Goal: Information Seeking & Learning: Learn about a topic

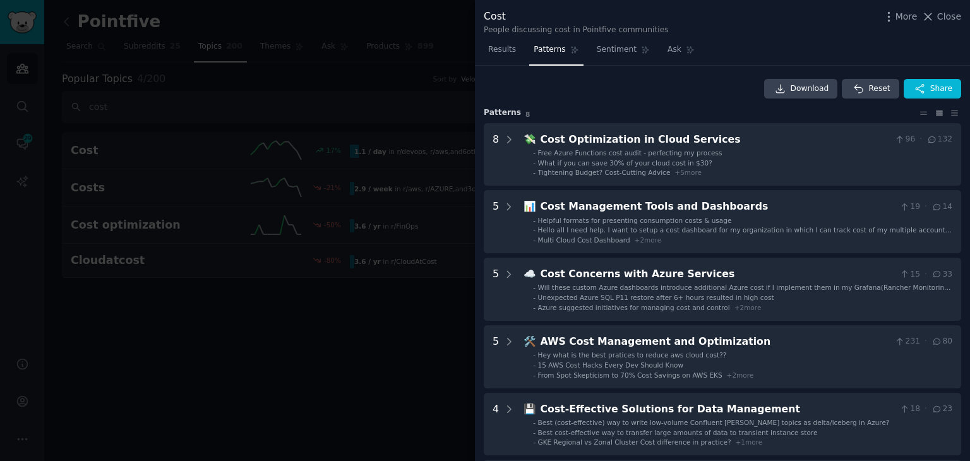
click at [282, 320] on div at bounding box center [485, 230] width 970 height 461
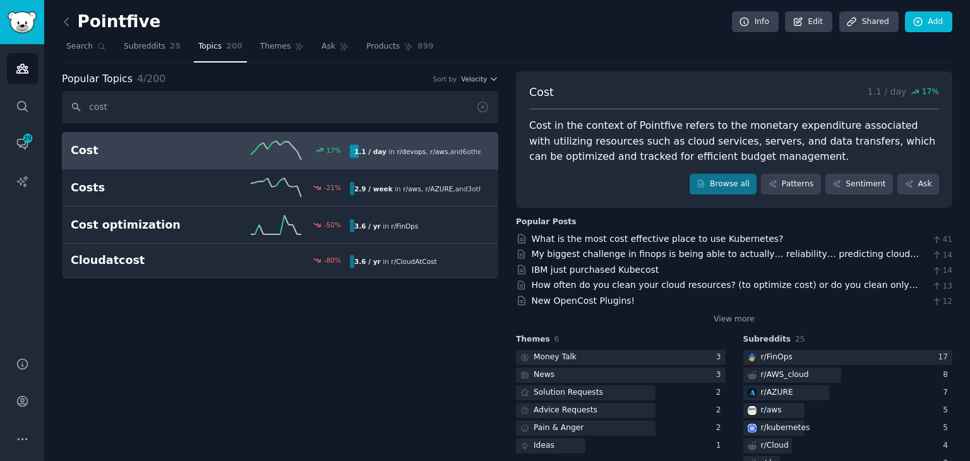
click at [188, 160] on link "Cost 17 % 1.1 / day in r/ devops , r/ aws , and 6 other s" at bounding box center [280, 150] width 436 height 37
click at [194, 157] on div "Cost 17 % 1.1 / day in r/ devops , r/ aws , and 6 other s" at bounding box center [280, 150] width 419 height 19
click at [732, 183] on link "Browse all" at bounding box center [724, 184] width 68 height 21
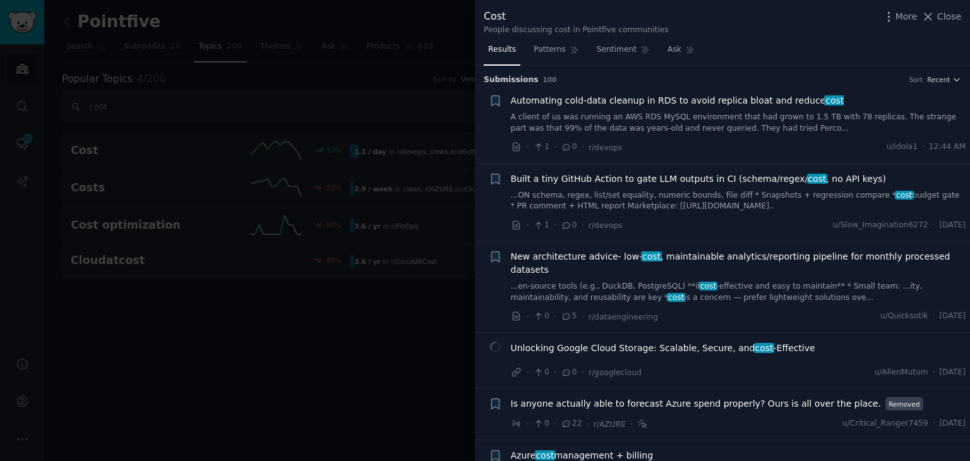
click at [601, 116] on link "A client of us was running an AWS RDS MySQL environment that had grown to 1.5 T…" at bounding box center [738, 123] width 455 height 22
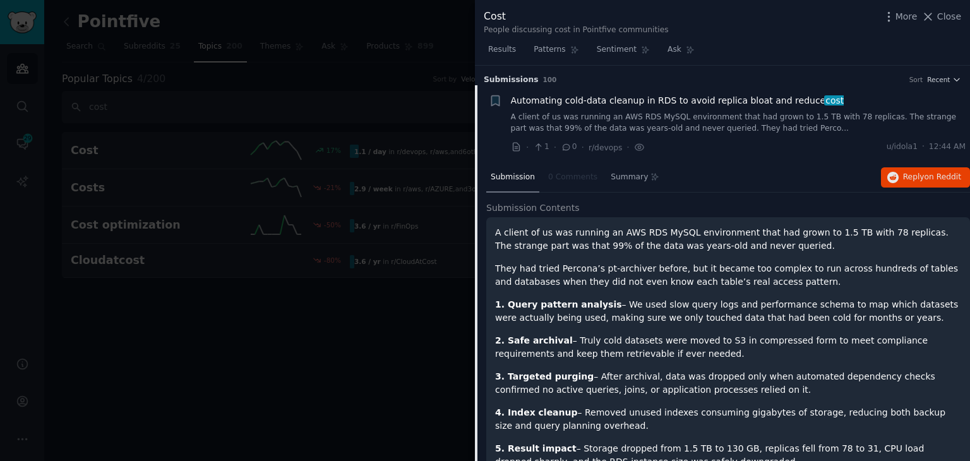
scroll to position [20, 0]
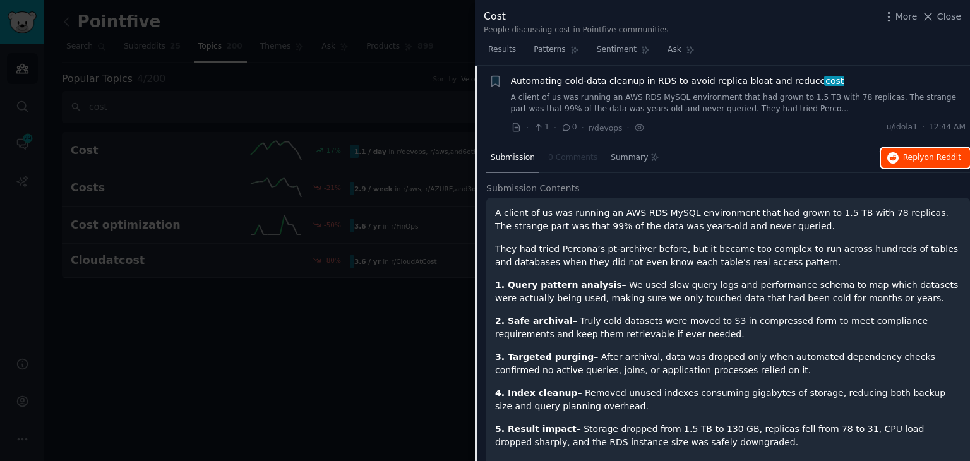
click at [914, 157] on span "Reply on Reddit" at bounding box center [932, 157] width 58 height 11
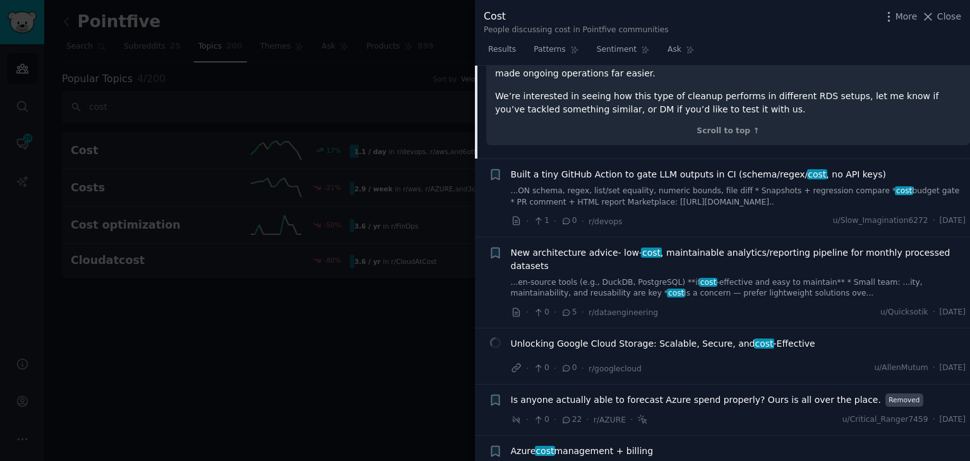
scroll to position [462, 0]
click at [600, 200] on link "...ON schema, regex, list/set equality, numeric bounds, file diff * Snapshots +…" at bounding box center [738, 195] width 455 height 22
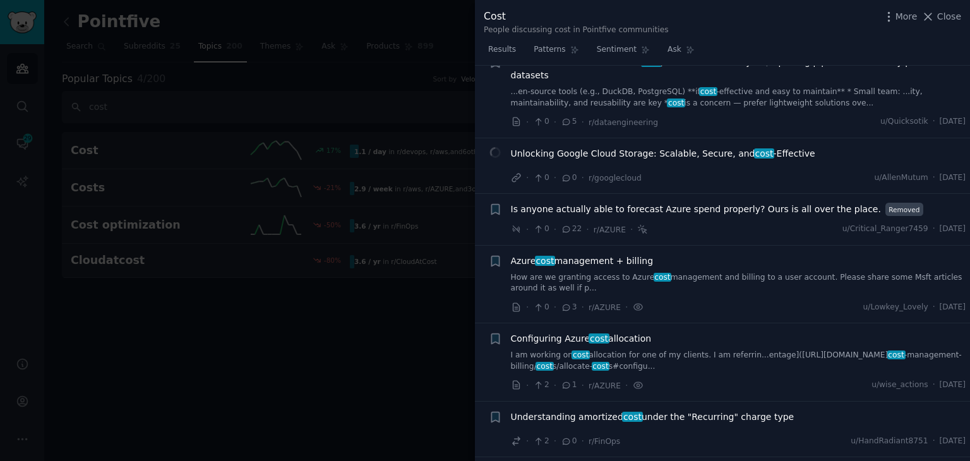
scroll to position [477, 0]
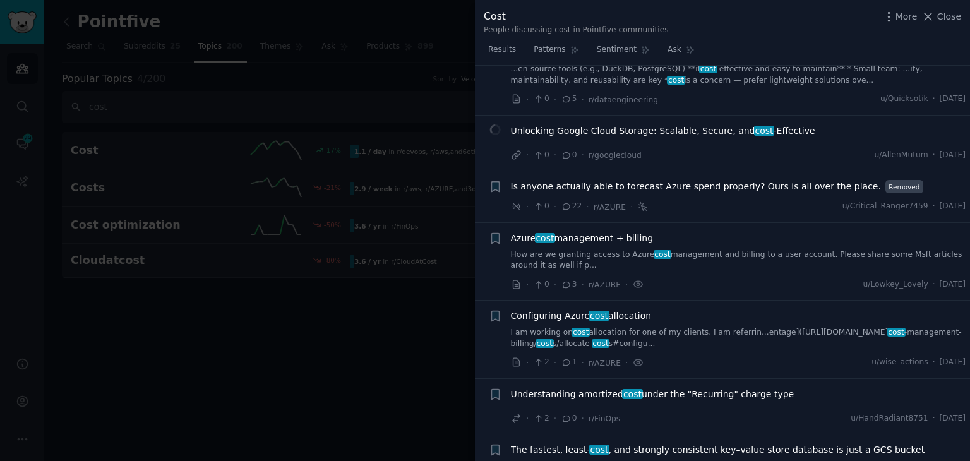
click at [739, 249] on link "How are we granting access to Azure cost management and billing to a user accou…" at bounding box center [738, 260] width 455 height 22
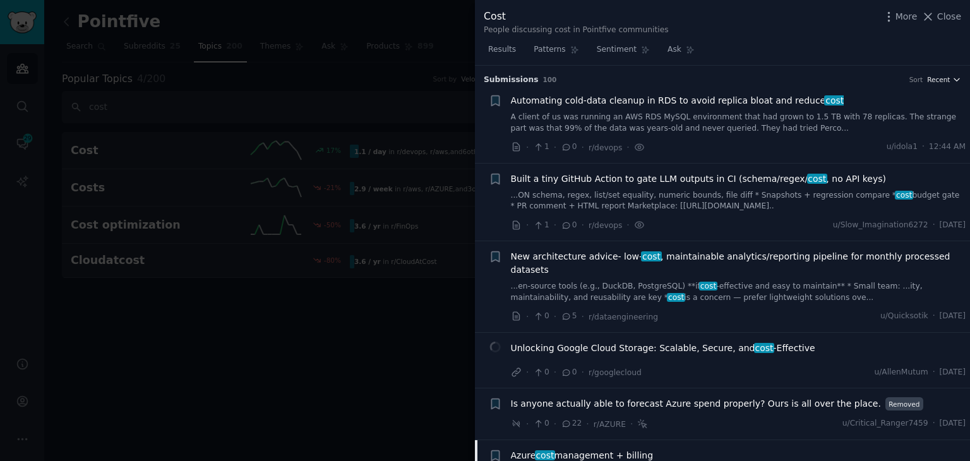
click at [939, 78] on span "Recent" at bounding box center [938, 79] width 23 height 9
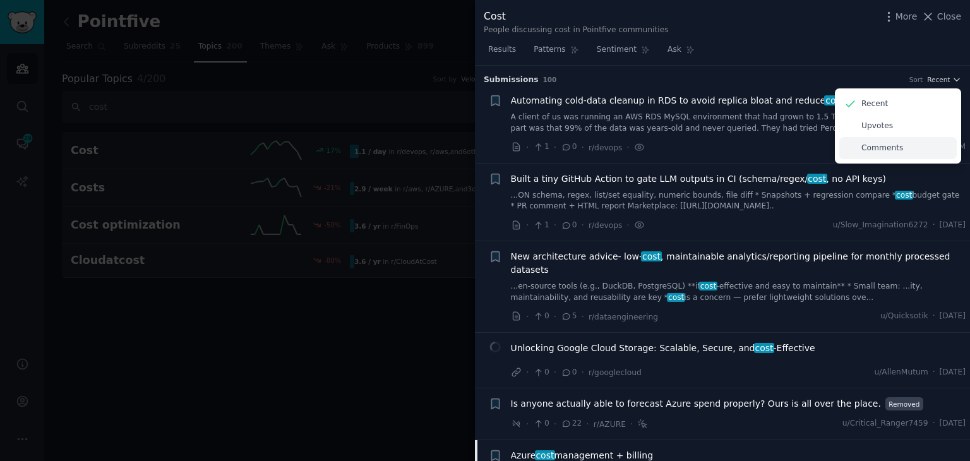
click at [866, 149] on p "Comments" at bounding box center [882, 148] width 42 height 11
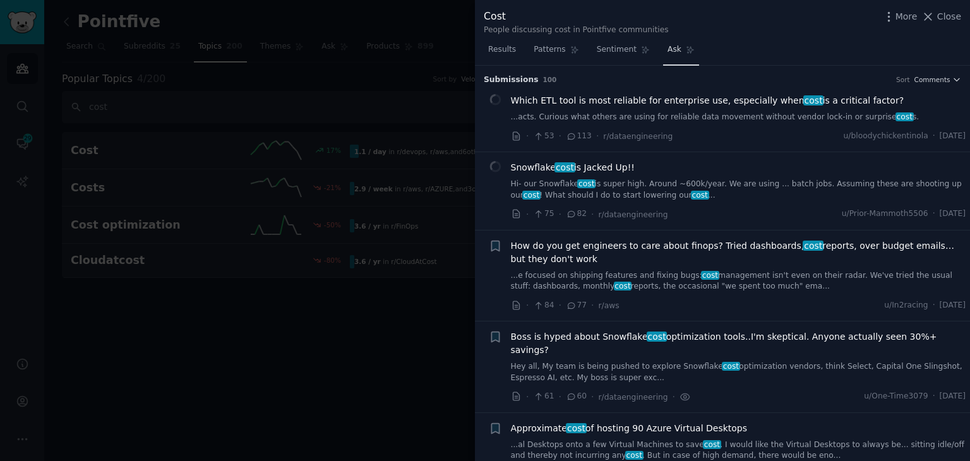
click at [663, 51] on link "Ask" at bounding box center [681, 53] width 36 height 26
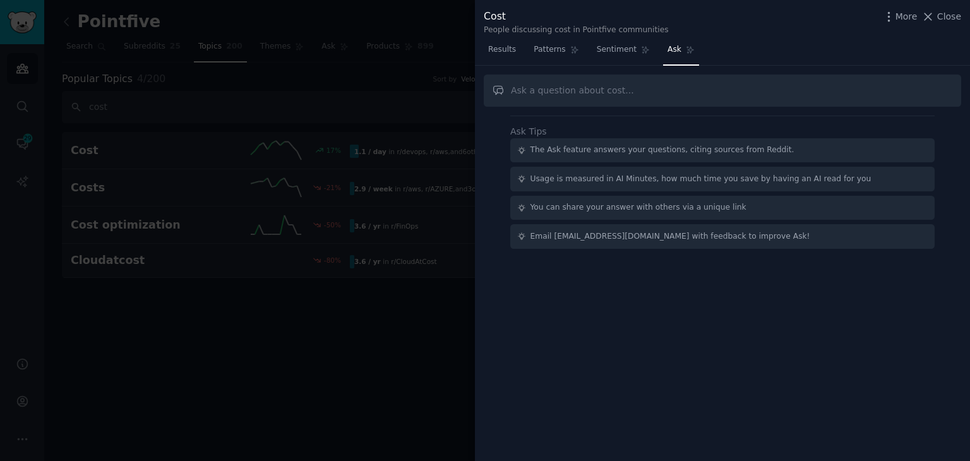
click at [580, 92] on input "text" at bounding box center [722, 91] width 477 height 32
type input "find me posts that talk about the cost of cloud infra"
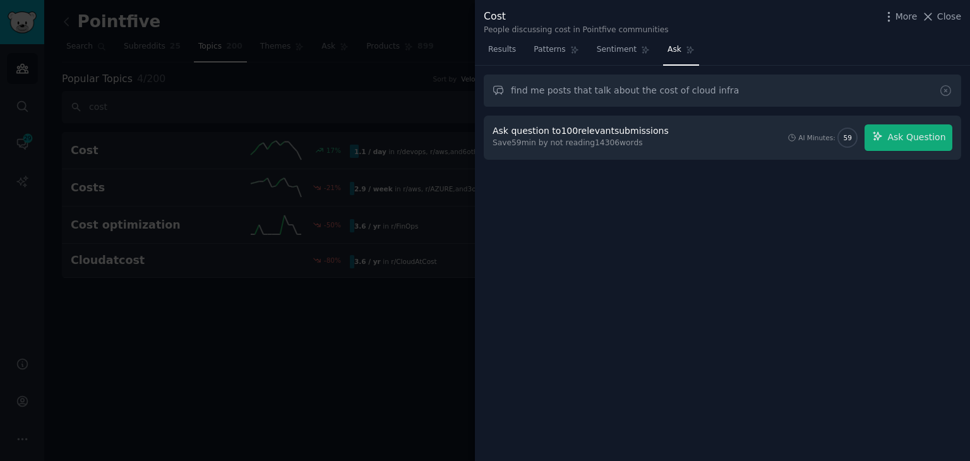
click at [969, 217] on div "find me posts that talk about the cost of cloud infra Ask question to 100 relev…" at bounding box center [722, 264] width 495 height 396
click at [616, 379] on div "find me posts that talk about the cost of cloud infra Ask question to 100 relev…" at bounding box center [722, 264] width 495 height 396
click at [500, 56] on link "Results" at bounding box center [502, 53] width 37 height 26
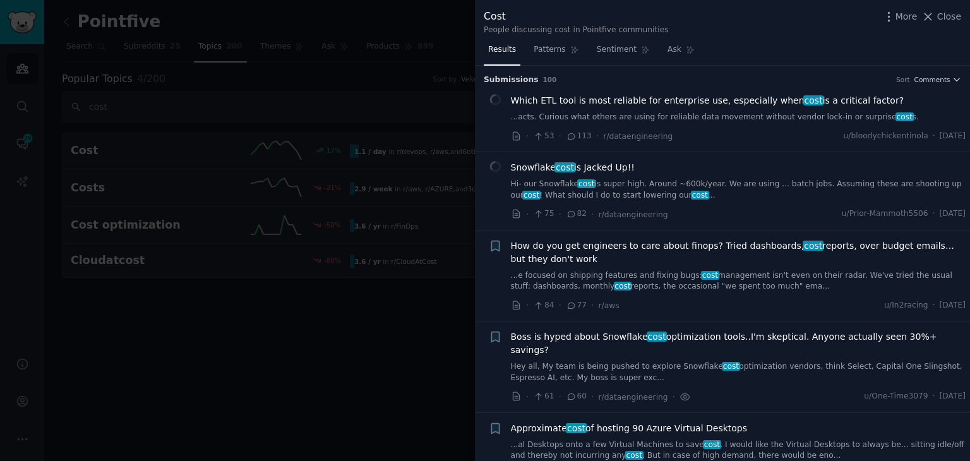
drag, startPoint x: 275, startPoint y: 385, endPoint x: 265, endPoint y: 391, distance: 11.9
click at [265, 391] on div at bounding box center [485, 230] width 970 height 461
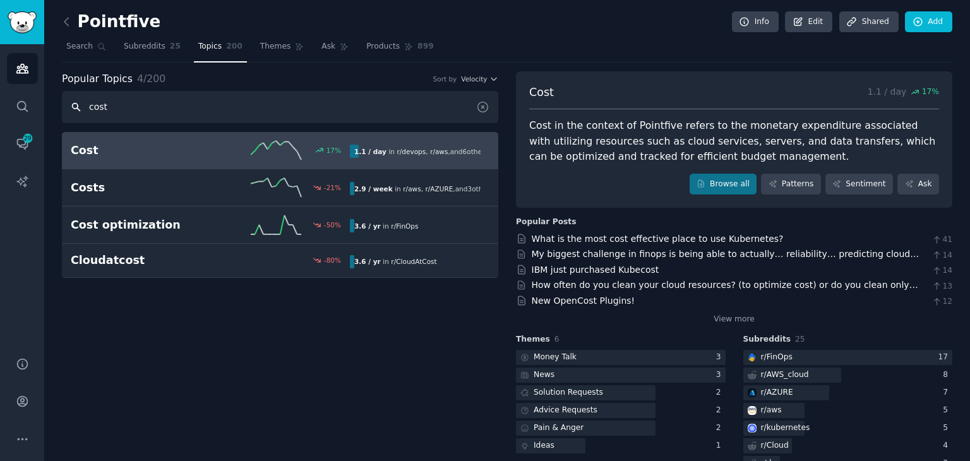
click at [127, 117] on input "cost" at bounding box center [280, 107] width 436 height 32
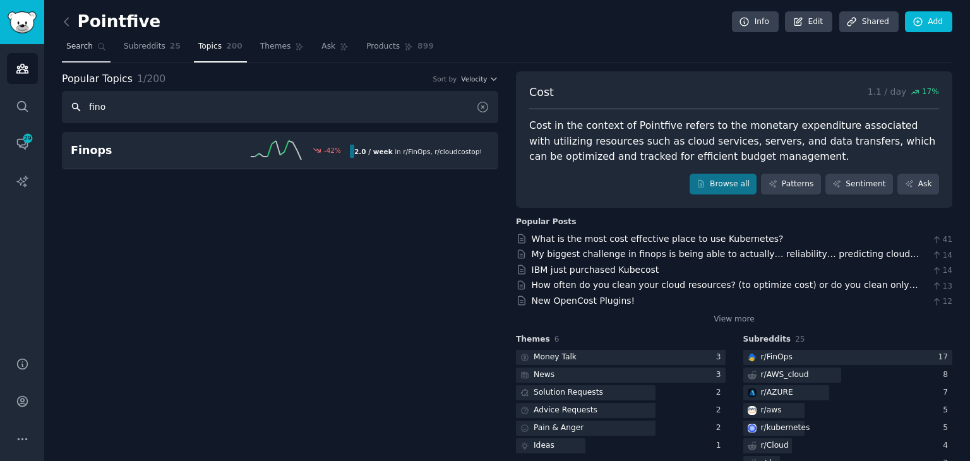
type input "fino"
click at [90, 49] on link "Search" at bounding box center [86, 50] width 49 height 26
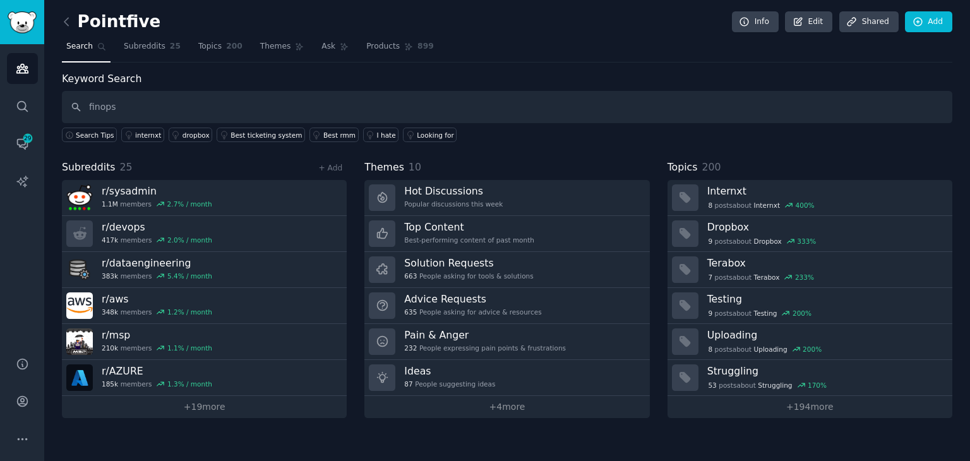
type input "finops"
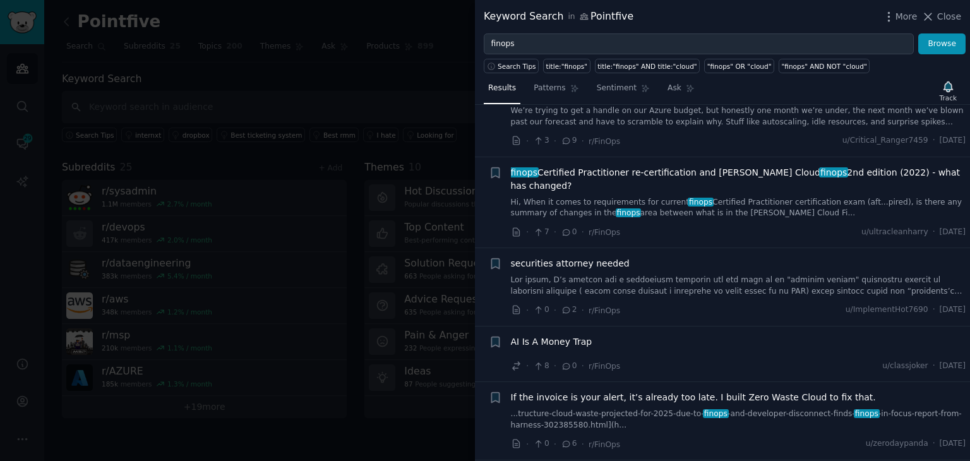
scroll to position [126, 0]
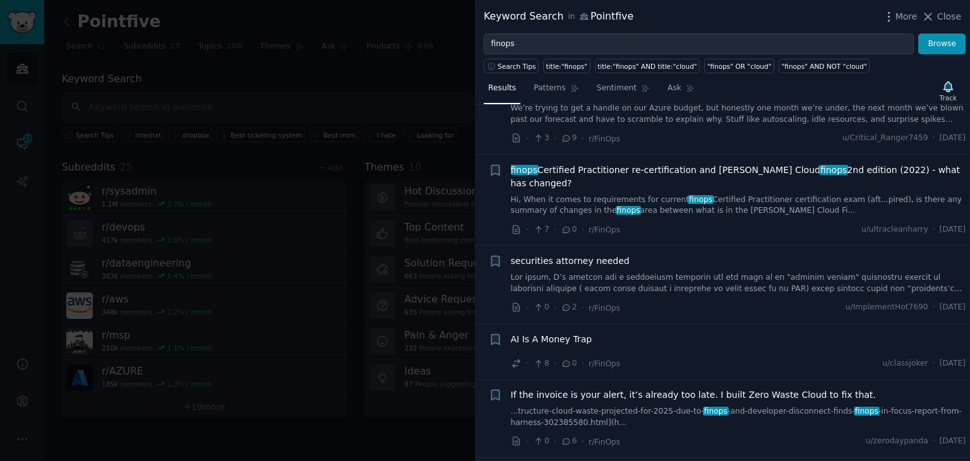
click at [624, 333] on div "AI Is A Money Trap" at bounding box center [738, 342] width 455 height 18
click at [569, 333] on div "AI Is A Money Trap" at bounding box center [738, 342] width 455 height 18
click at [568, 333] on span "AI Is A Money Trap" at bounding box center [551, 339] width 81 height 13
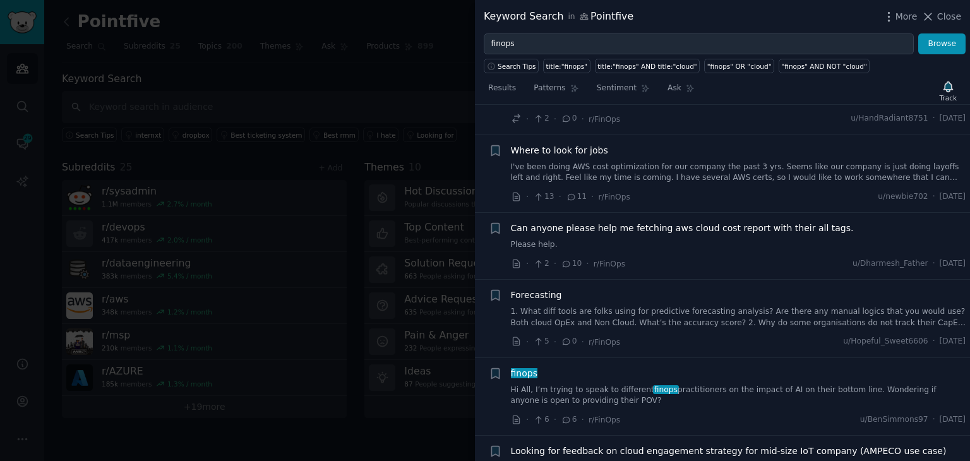
scroll to position [1531, 0]
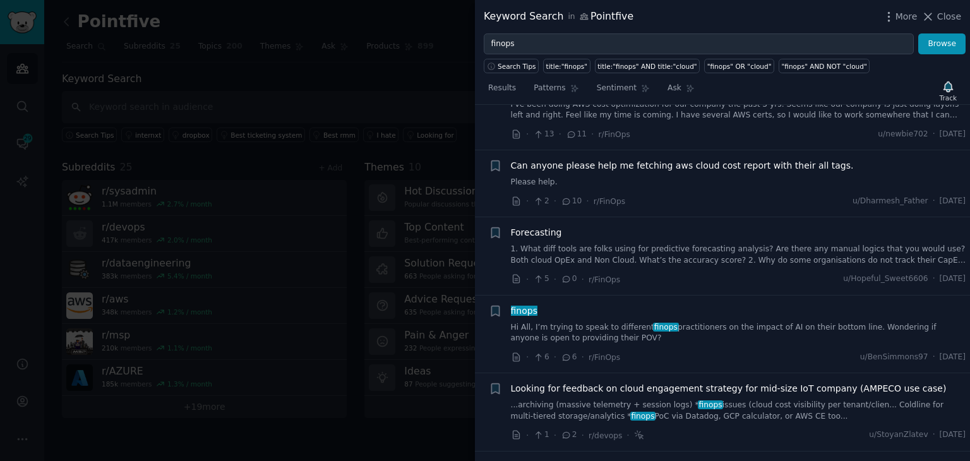
click at [646, 322] on link "Hi All, I’m trying to speak to different finops practitioners on the impact of …" at bounding box center [738, 333] width 455 height 22
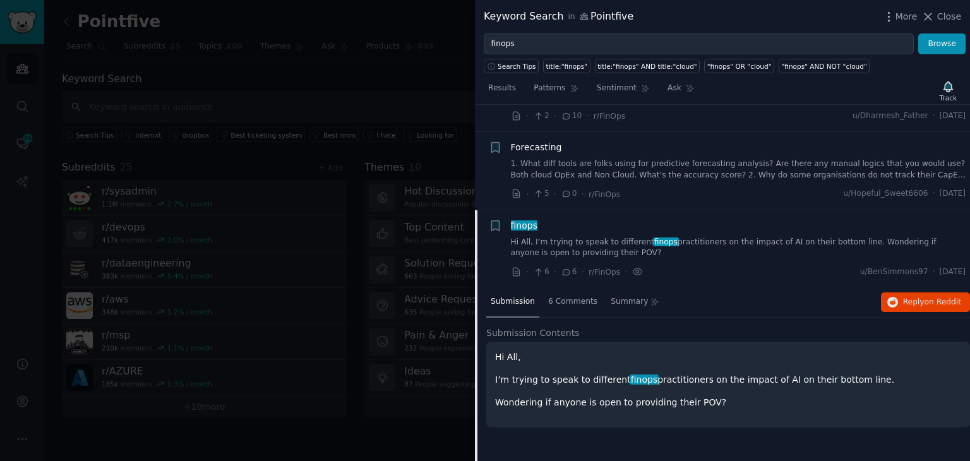
scroll to position [1132, 0]
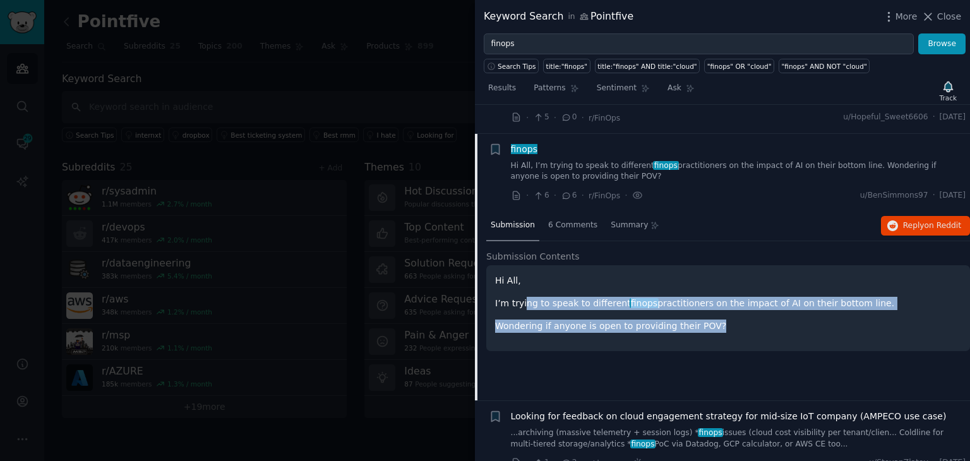
drag, startPoint x: 523, startPoint y: 272, endPoint x: 865, endPoint y: 293, distance: 342.9
click at [865, 293] on div "Hi All, I’m trying to speak to different finops practitioners on the impact of …" at bounding box center [728, 303] width 466 height 59
click at [553, 320] on p "Wondering if anyone is open to providing their POV?" at bounding box center [728, 326] width 466 height 13
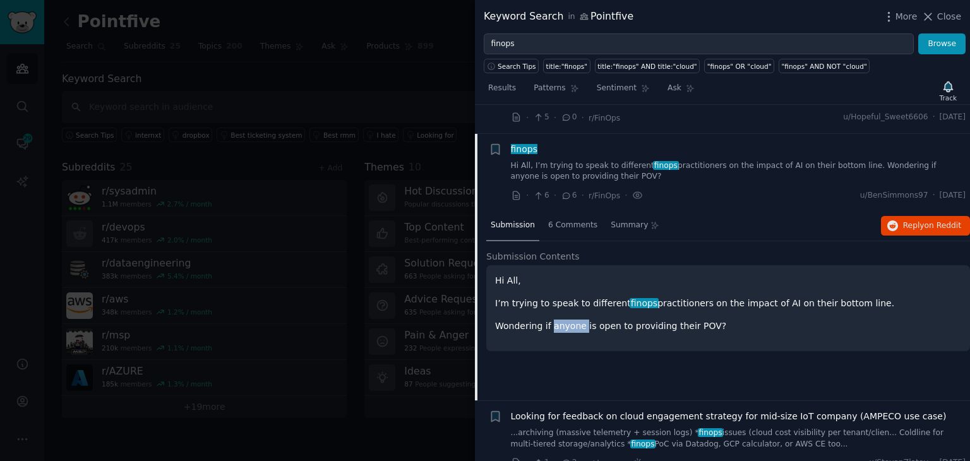
click at [553, 320] on p "Wondering if anyone is open to providing their POV?" at bounding box center [728, 326] width 466 height 13
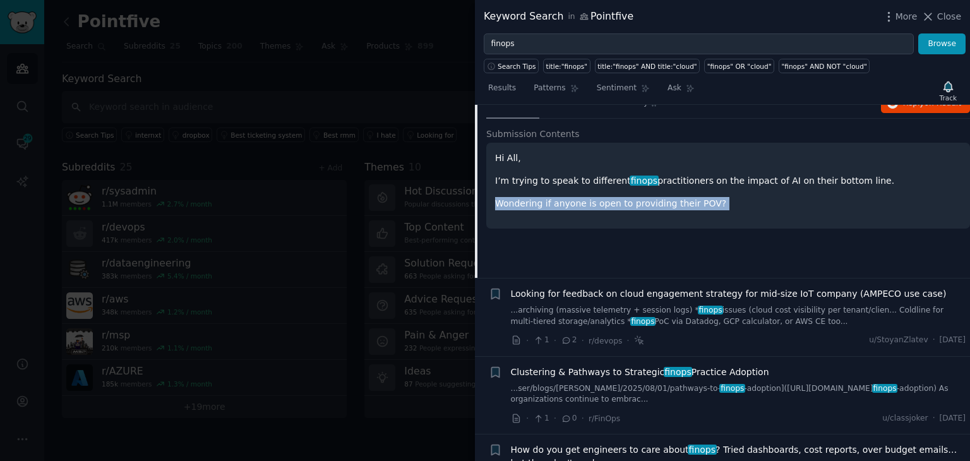
scroll to position [1258, 0]
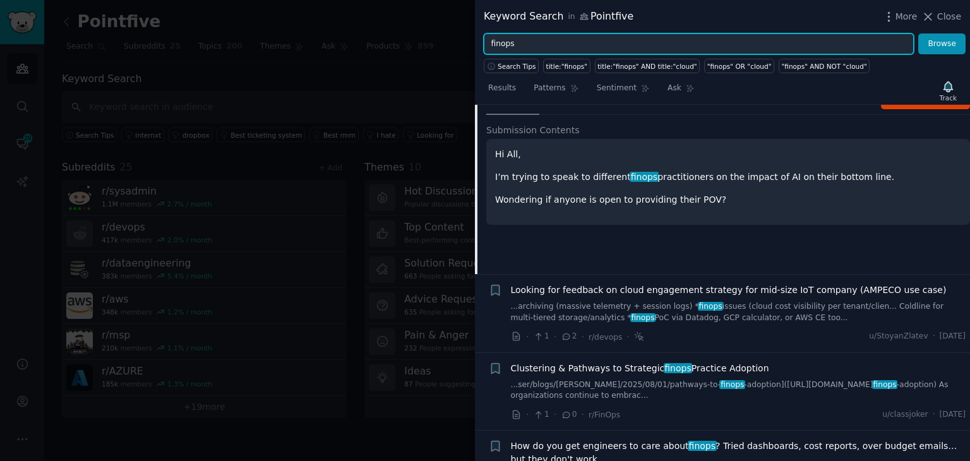
click at [501, 44] on input "finops" at bounding box center [699, 43] width 430 height 21
type input "cloud cost"
click at [918, 33] on button "Browse" at bounding box center [941, 43] width 47 height 21
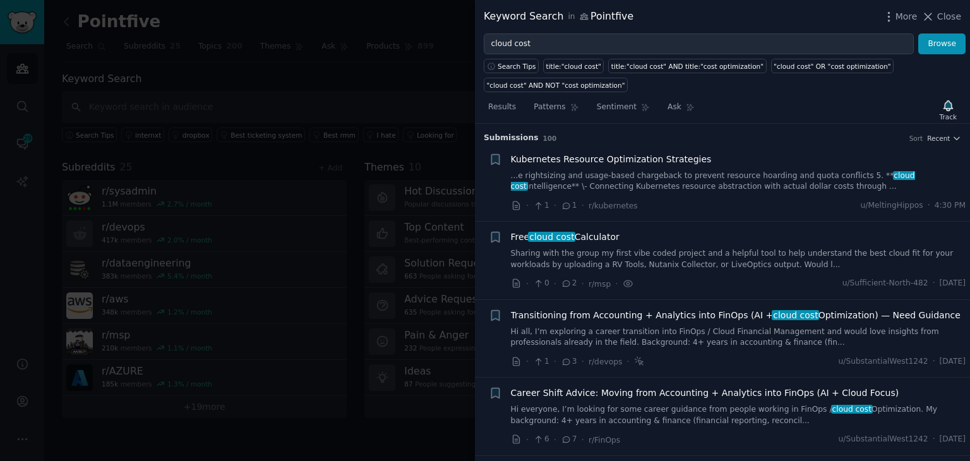
click at [600, 256] on link "Sharing with the group my first vibe coded project and a helpful tool to help u…" at bounding box center [738, 259] width 455 height 22
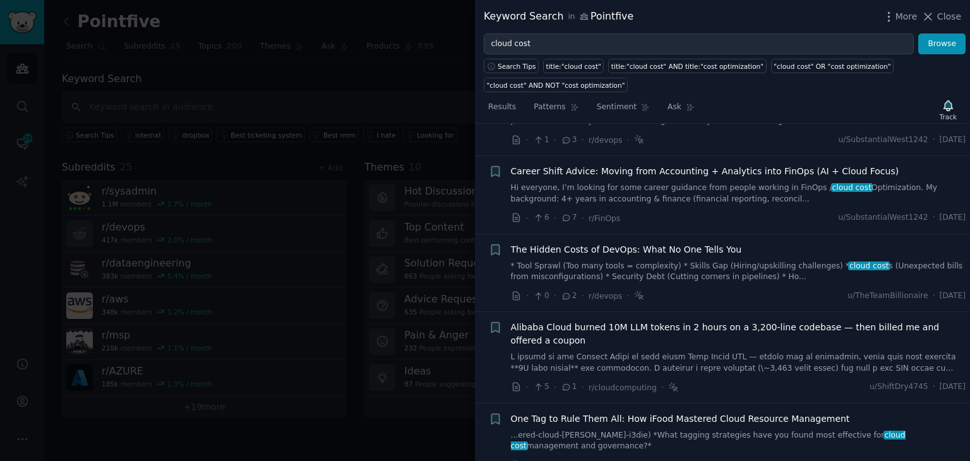
scroll to position [414, 0]
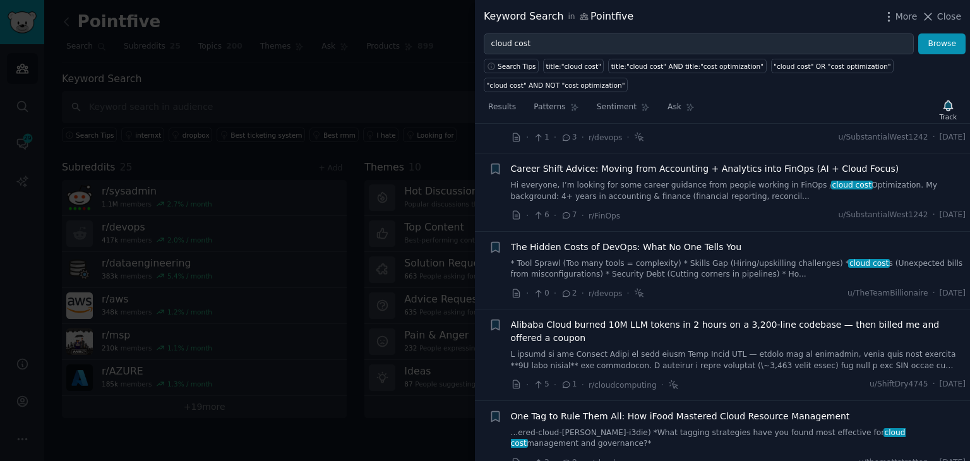
click at [690, 329] on span "Alibaba Cloud burned 10M LLM tokens in 2 hours on a 3,200-line codebase — then …" at bounding box center [738, 331] width 455 height 27
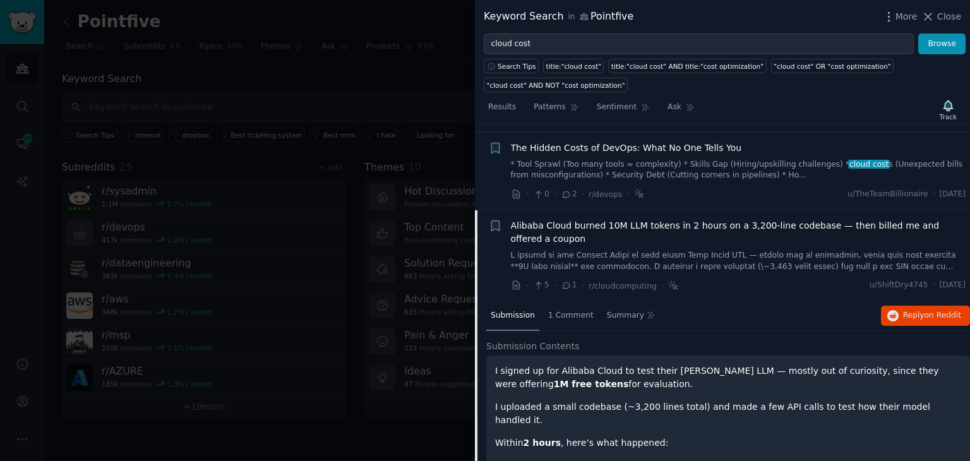
scroll to position [409, 0]
